Goal: Transaction & Acquisition: Book appointment/travel/reservation

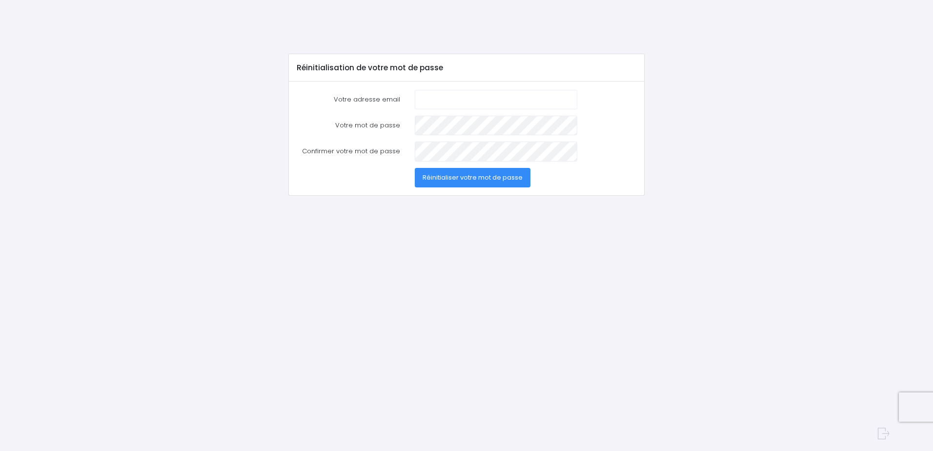
type input "jean-marc.leguern@orange.fr"
click at [400, 124] on div "Votre mot de passe" at bounding box center [466, 126] width 354 height 20
click at [425, 179] on span "Réinitialiser votre mot de passe" at bounding box center [473, 177] width 100 height 9
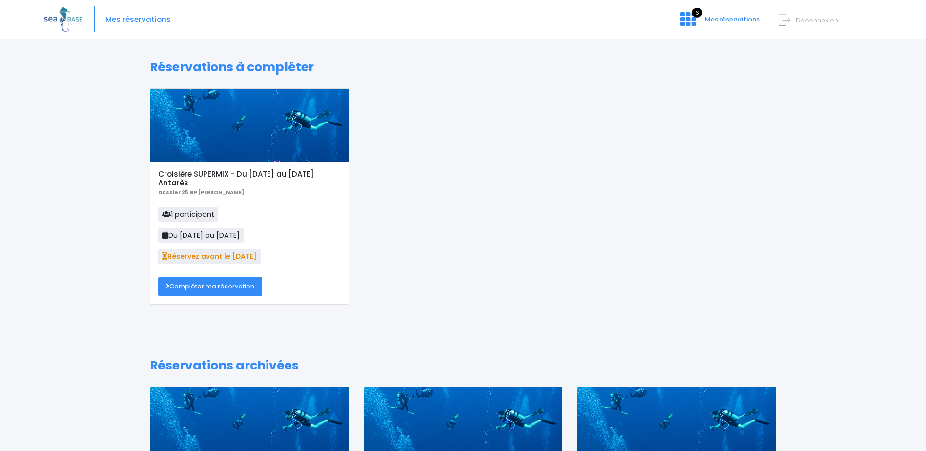
click at [232, 285] on link "Compléter ma réservation" at bounding box center [210, 287] width 104 height 20
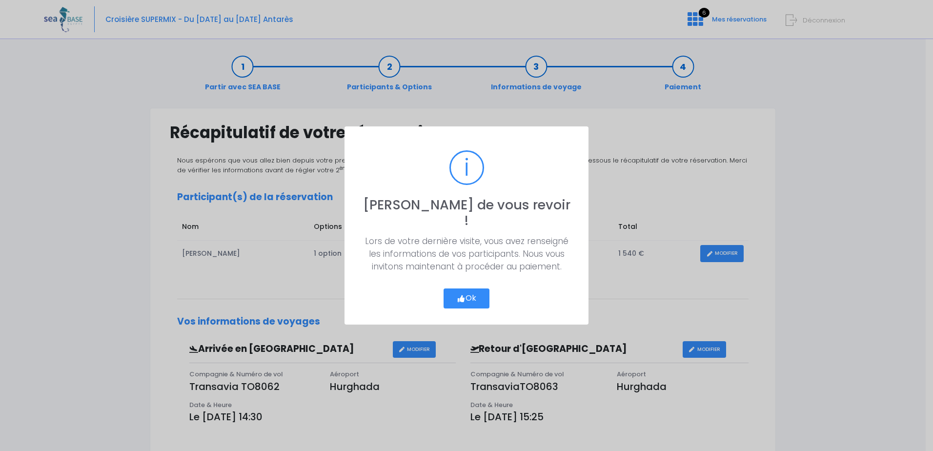
click at [471, 288] on button "Ok" at bounding box center [467, 298] width 46 height 20
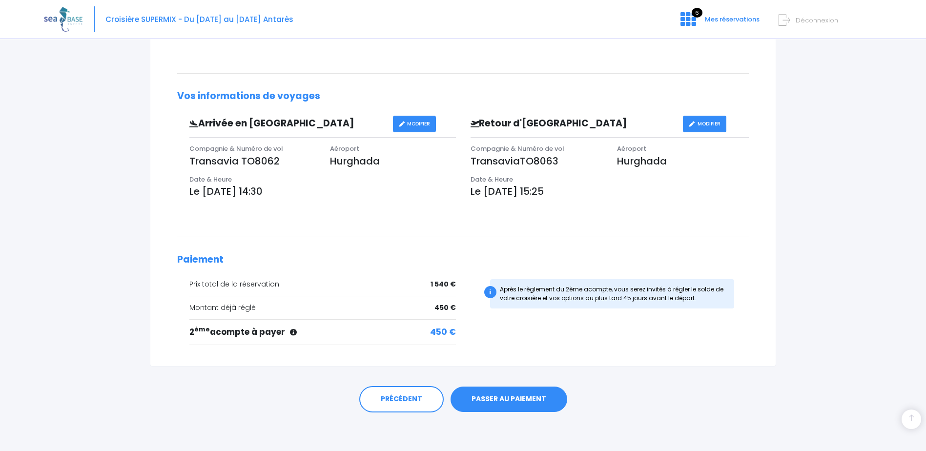
scroll to position [226, 0]
click at [520, 399] on link "PASSER AU PAIEMENT" at bounding box center [508, 398] width 117 height 25
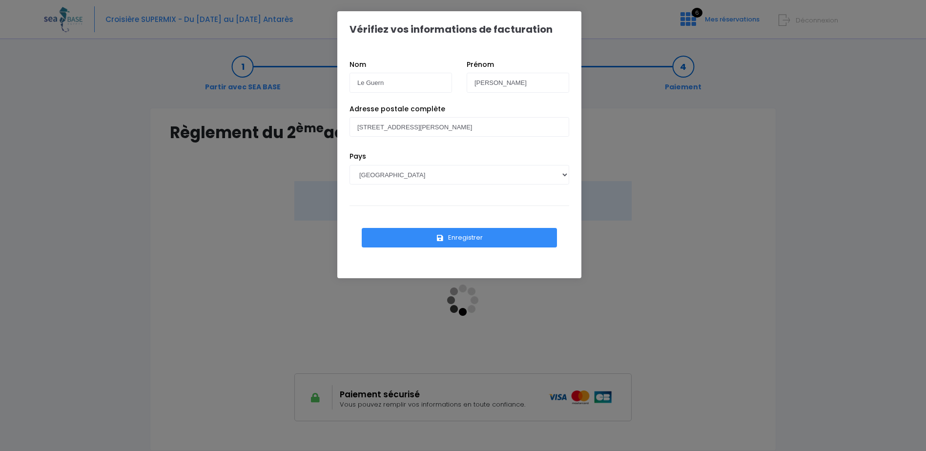
click at [462, 239] on button "Enregistrer" at bounding box center [459, 238] width 195 height 20
